Goal: Information Seeking & Learning: Learn about a topic

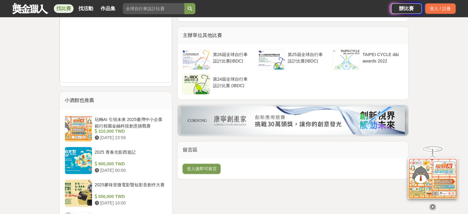
scroll to position [708, 0]
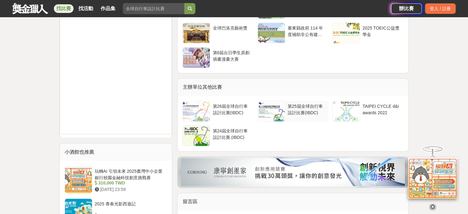
click at [290, 105] on div "第25屆全球自行車設計比賽(IBDC)" at bounding box center [307, 109] width 38 height 12
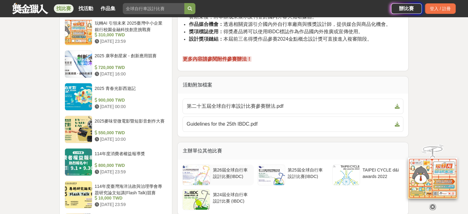
click at [220, 168] on div "第26屆全球自行車設計比賽(IBDC)" at bounding box center [232, 173] width 38 height 12
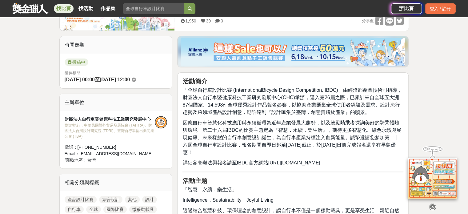
scroll to position [154, 0]
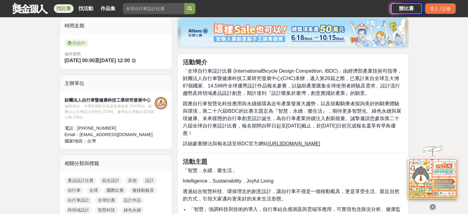
click at [278, 141] on u "http://ibdc.tbnet.org.tw" at bounding box center [295, 143] width 52 height 5
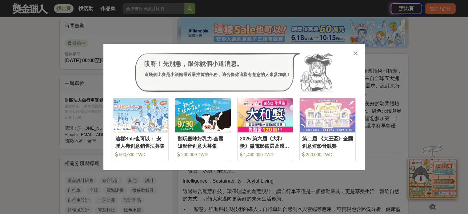
click at [358, 54] on icon at bounding box center [356, 53] width 5 height 6
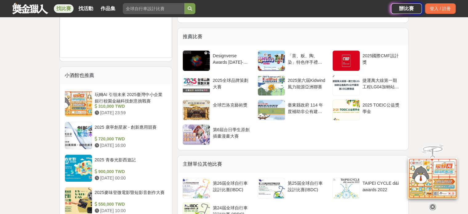
scroll to position [554, 0]
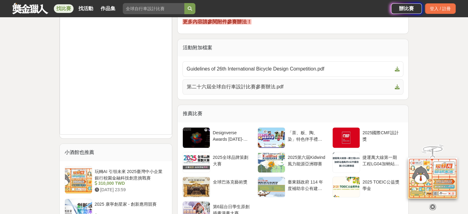
click at [272, 87] on span "第二十六屆全球自行車設計比賽參賽辦法.pdf" at bounding box center [290, 86] width 206 height 7
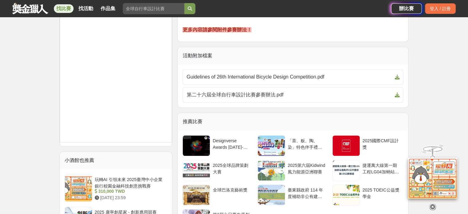
scroll to position [616, 0]
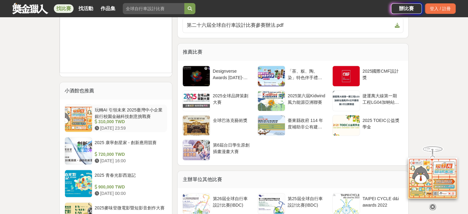
click at [131, 108] on div "玩轉AI 引領未來 2025臺灣中小企業銀行校園金融科技創意挑戰賽" at bounding box center [130, 113] width 70 height 12
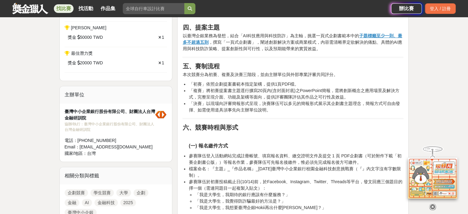
scroll to position [339, 0]
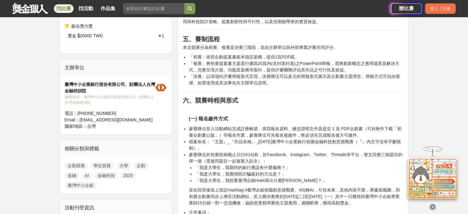
click at [40, 11] on link at bounding box center [30, 8] width 37 height 12
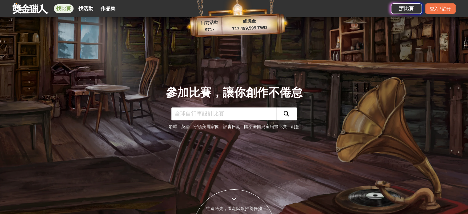
click at [71, 6] on link "找比賽" at bounding box center [64, 8] width 20 height 9
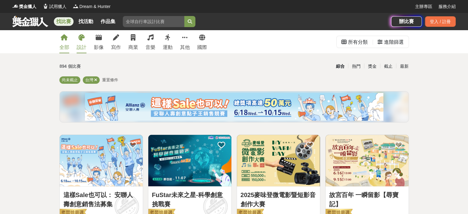
click at [80, 42] on link "設計" at bounding box center [82, 41] width 10 height 23
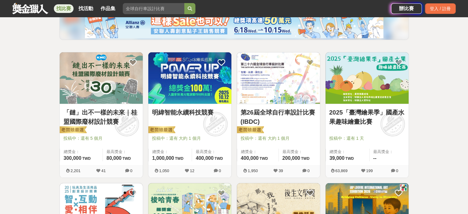
scroll to position [92, 0]
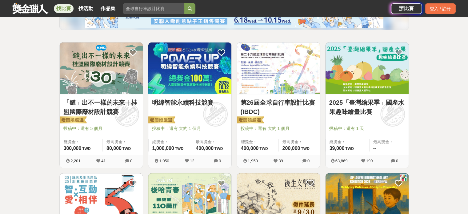
click at [103, 103] on link "「鏈」出不一樣的未來｜桂盟國際廢材設計競賽" at bounding box center [101, 107] width 76 height 18
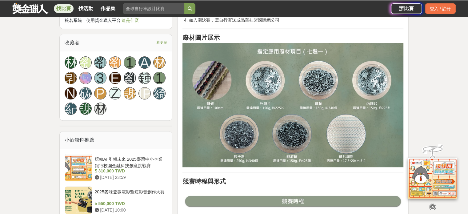
scroll to position [400, 0]
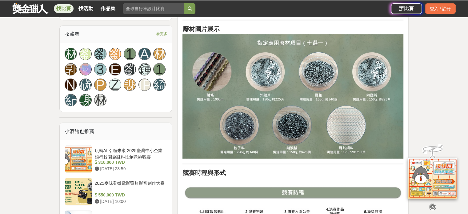
click at [431, 203] on icon at bounding box center [433, 205] width 7 height 7
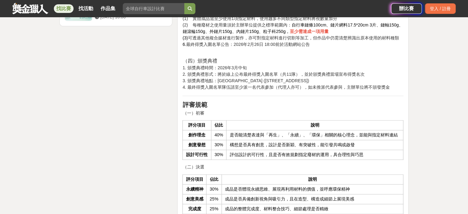
scroll to position [924, 0]
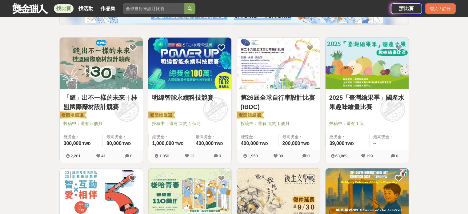
scroll to position [92, 0]
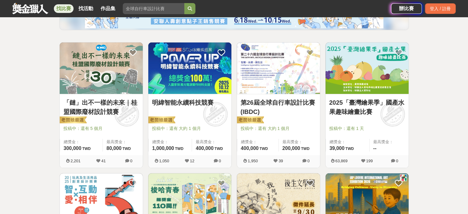
click at [210, 107] on link "明緯智能永續科技競賽" at bounding box center [190, 102] width 76 height 9
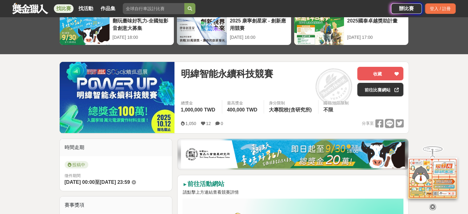
scroll to position [31, 0]
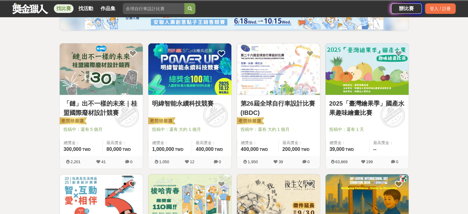
scroll to position [92, 0]
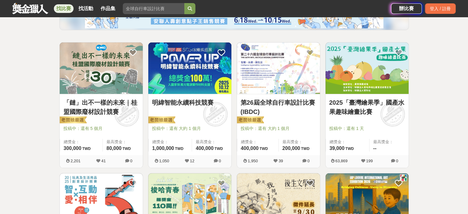
click at [362, 111] on link "2025「臺灣繪果季」國產水果趣味繪畫比賽" at bounding box center [368, 107] width 76 height 18
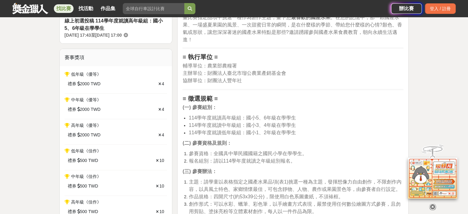
scroll to position [246, 0]
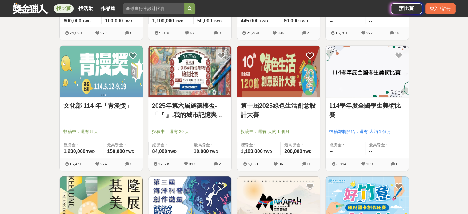
scroll to position [370, 0]
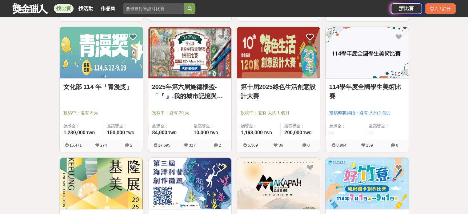
click at [302, 94] on link "第十屆2025綠色生活創意設計大賽" at bounding box center [279, 91] width 76 height 18
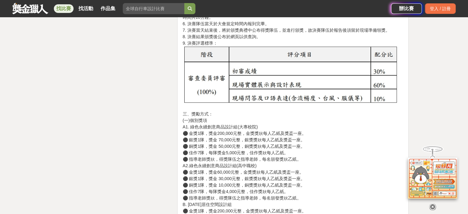
scroll to position [1509, 0]
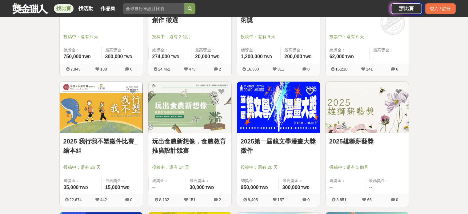
scroll to position [585, 0]
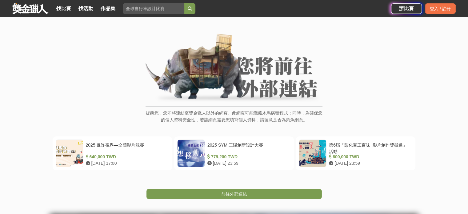
scroll to position [31, 0]
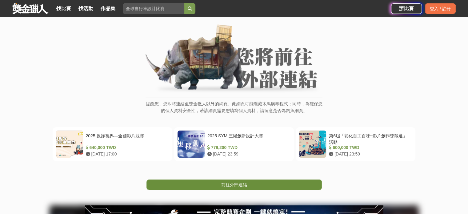
click at [229, 188] on link "前往外部連結" at bounding box center [235, 185] width 176 height 10
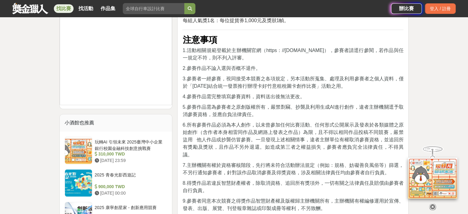
scroll to position [862, 0]
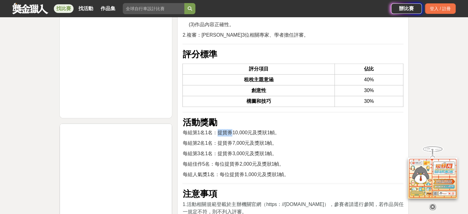
drag, startPoint x: 217, startPoint y: 133, endPoint x: 232, endPoint y: 132, distance: 14.2
click at [232, 132] on span "每組第1名1名：提貨券10,000元及獎狀1幀。" at bounding box center [231, 132] width 97 height 5
copy span "提貨券"
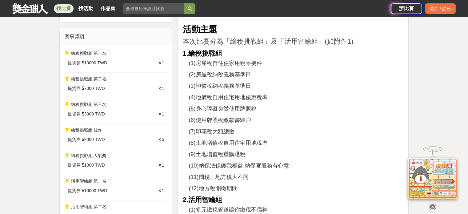
scroll to position [216, 0]
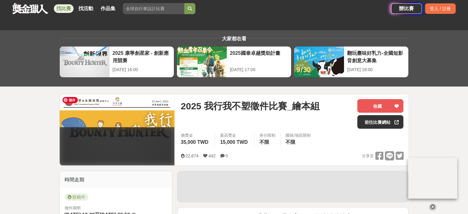
scroll to position [154, 0]
